Goal: Find specific page/section: Find specific page/section

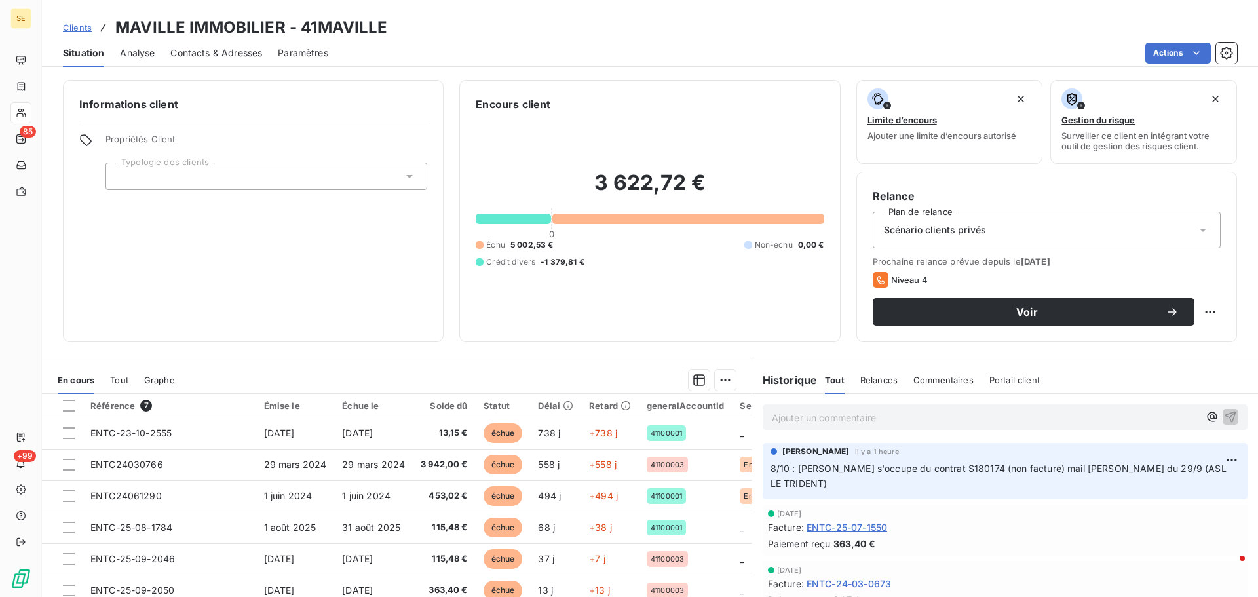
click at [64, 26] on span "Clients" at bounding box center [77, 27] width 29 height 10
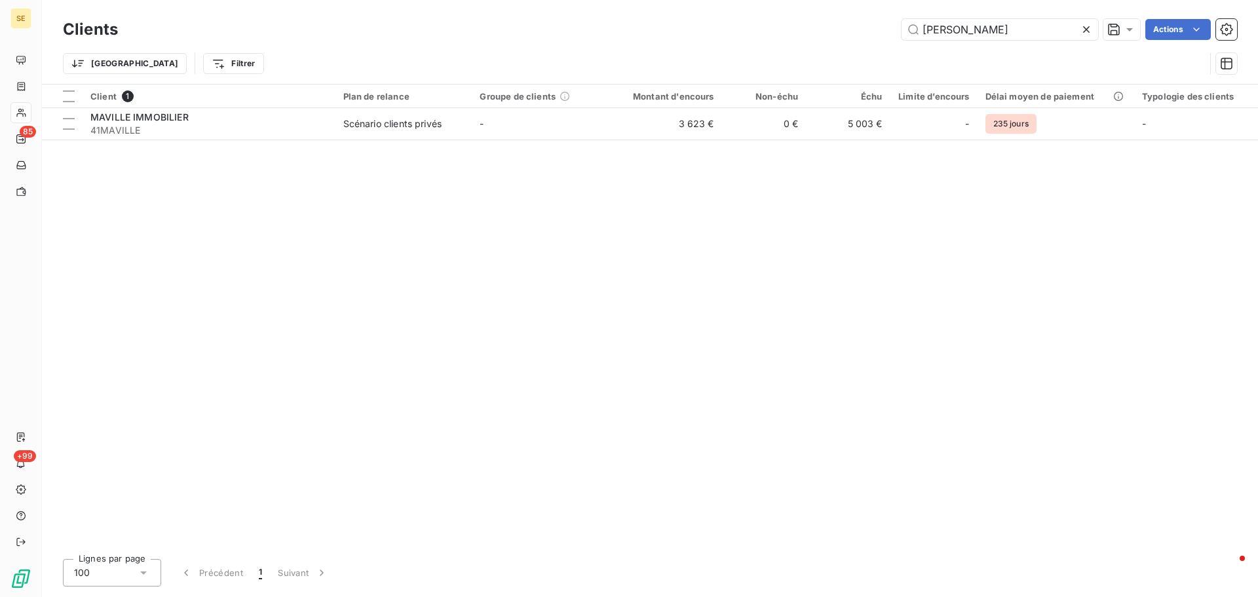
drag, startPoint x: 965, startPoint y: 26, endPoint x: 794, endPoint y: 37, distance: 170.7
click at [794, 37] on div "maville Actions" at bounding box center [686, 29] width 1104 height 21
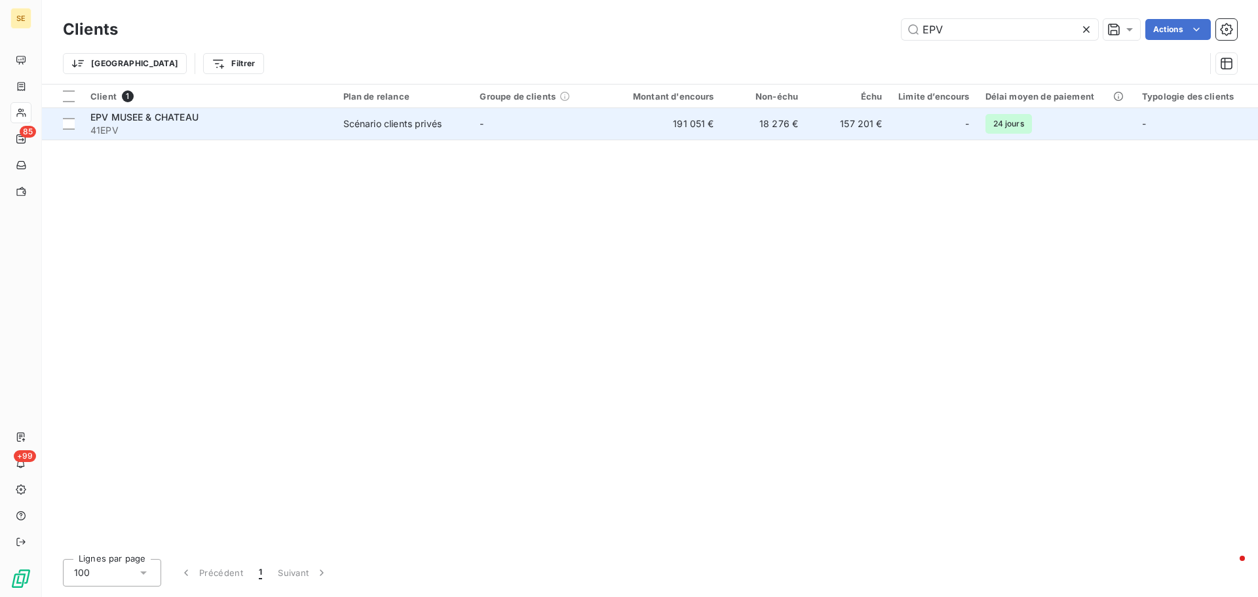
type input "EPV"
click at [422, 121] on div "Scénario clients privés" at bounding box center [392, 123] width 98 height 13
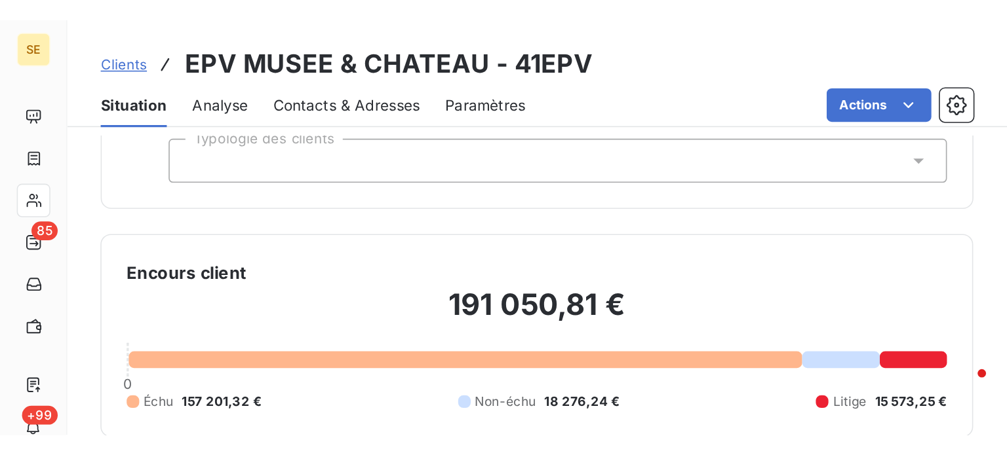
scroll to position [88, 0]
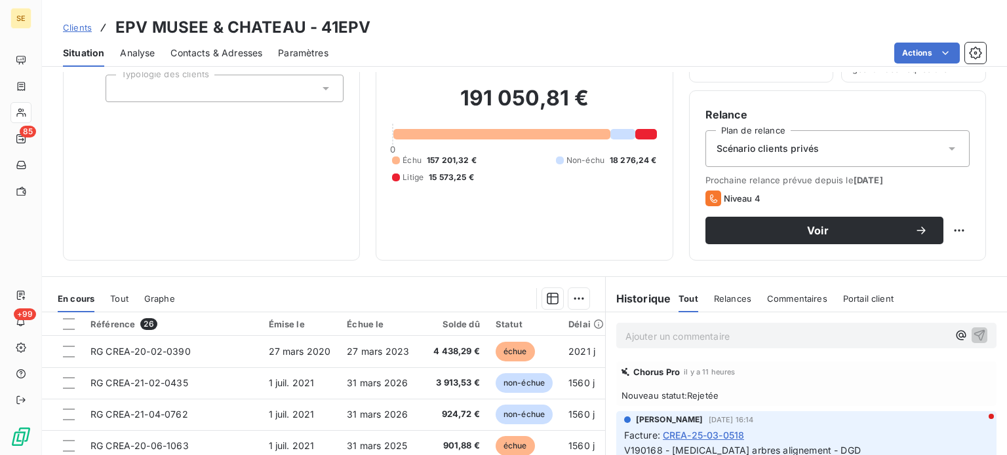
click at [72, 28] on span "Clients" at bounding box center [77, 27] width 29 height 10
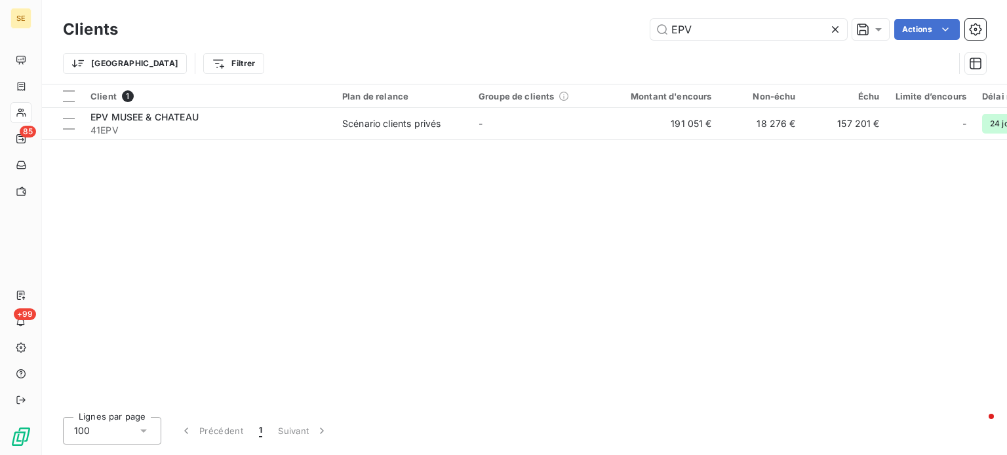
drag, startPoint x: 722, startPoint y: 34, endPoint x: 400, endPoint y: 39, distance: 321.1
click at [400, 39] on div "EPV Actions" at bounding box center [560, 29] width 852 height 21
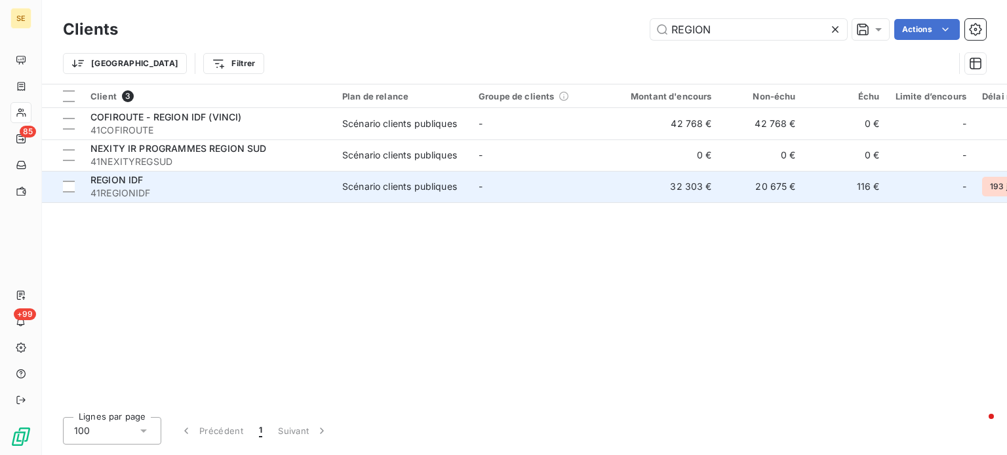
type input "REGION"
click at [163, 183] on div "REGION IDF" at bounding box center [208, 180] width 236 height 13
